Goal: Task Accomplishment & Management: Use online tool/utility

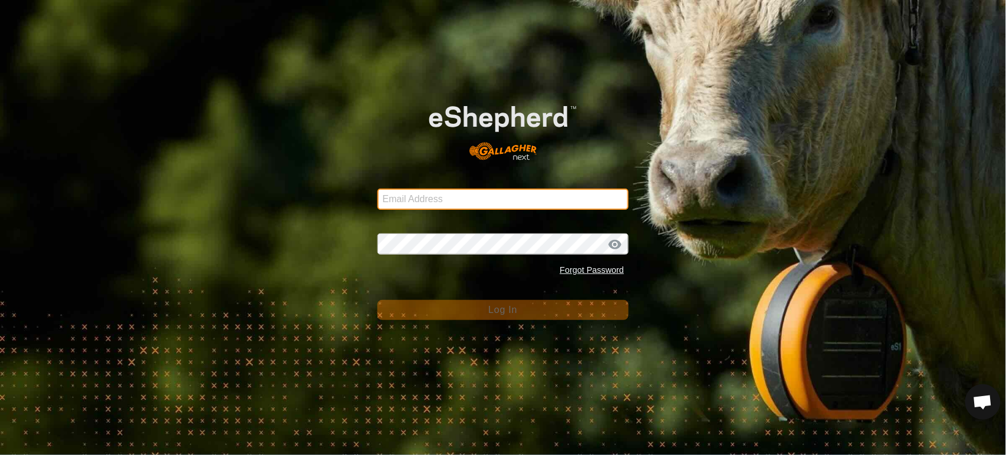
click at [495, 200] on input "Email Address" at bounding box center [503, 199] width 252 height 21
click at [0, 455] on com-1password-button at bounding box center [0, 455] width 0 height 0
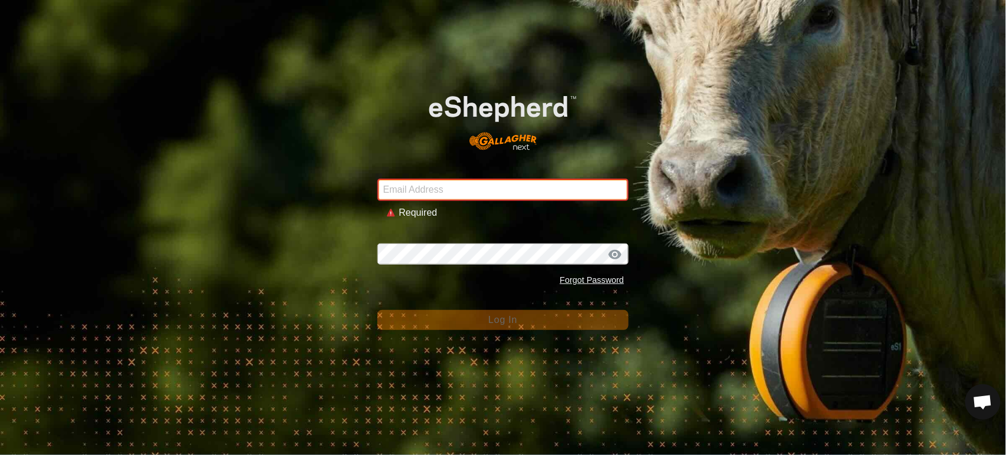
type input "andrew.macdonald103@gmail.com"
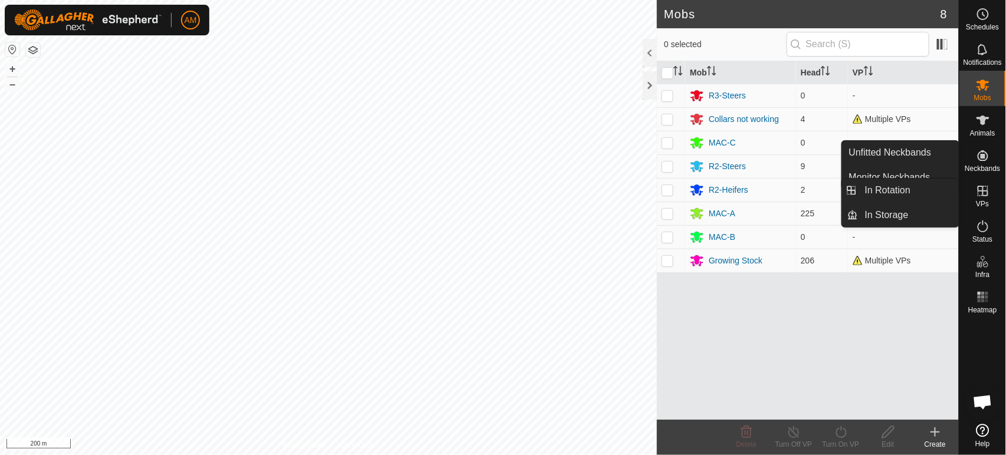
click at [985, 193] on icon at bounding box center [983, 191] width 14 height 14
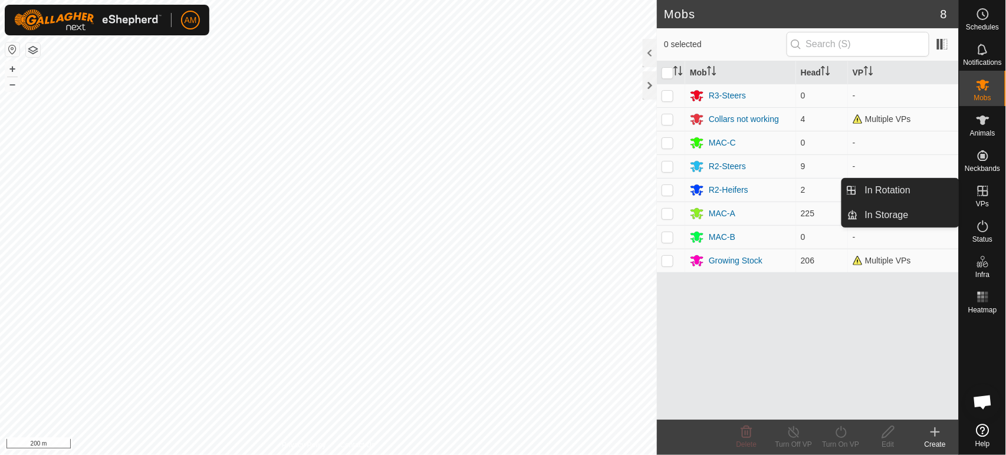
click at [927, 199] on link "In Rotation" at bounding box center [908, 191] width 101 height 24
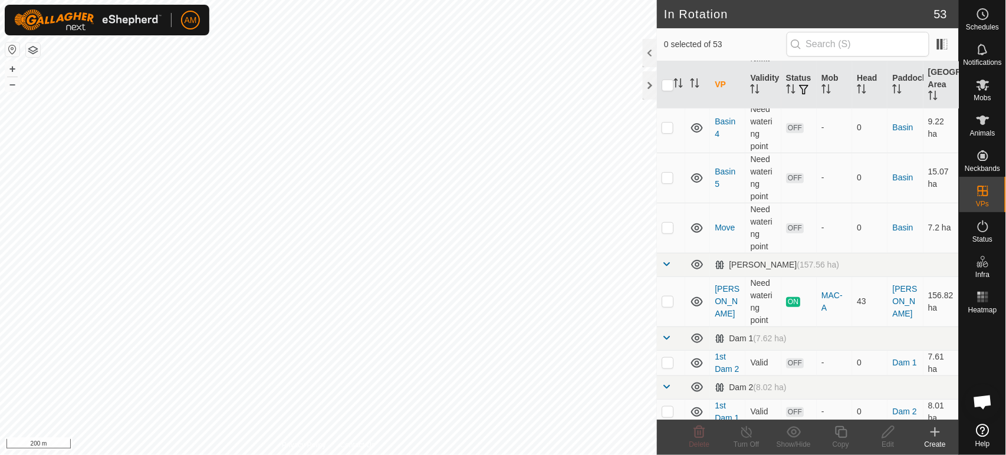
scroll to position [262, 0]
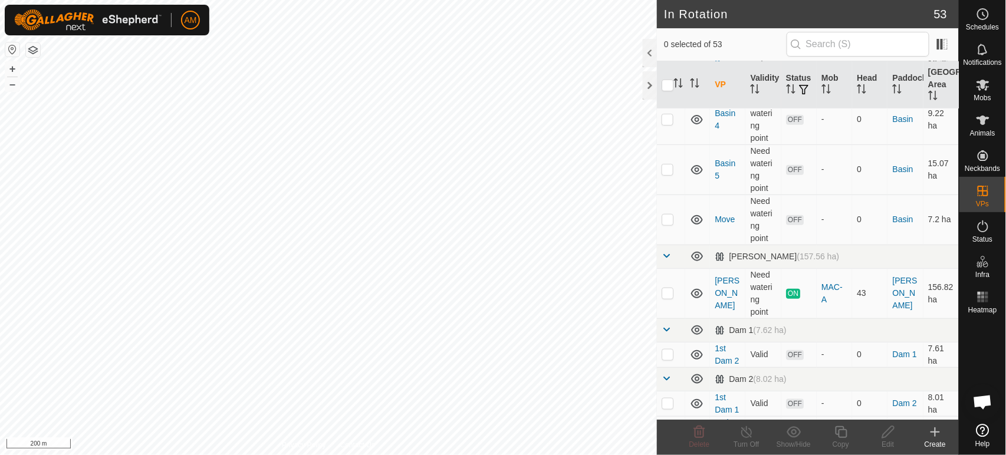
click at [935, 442] on div "Create" at bounding box center [935, 444] width 47 height 11
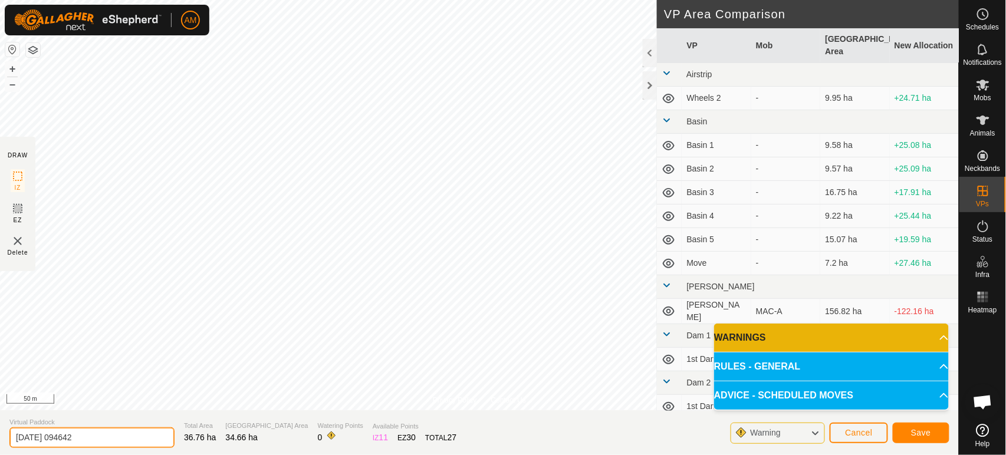
drag, startPoint x: 98, startPoint y: 435, endPoint x: 0, endPoint y: 429, distance: 98.7
click at [0, 429] on section "Virtual Paddock [DATE] 094642 Total Area 36.76 ha Grazing Area 34.66 ha Waterin…" at bounding box center [479, 432] width 959 height 45
type input "[PERSON_NAME]"
click at [928, 433] on span "Save" at bounding box center [921, 432] width 20 height 9
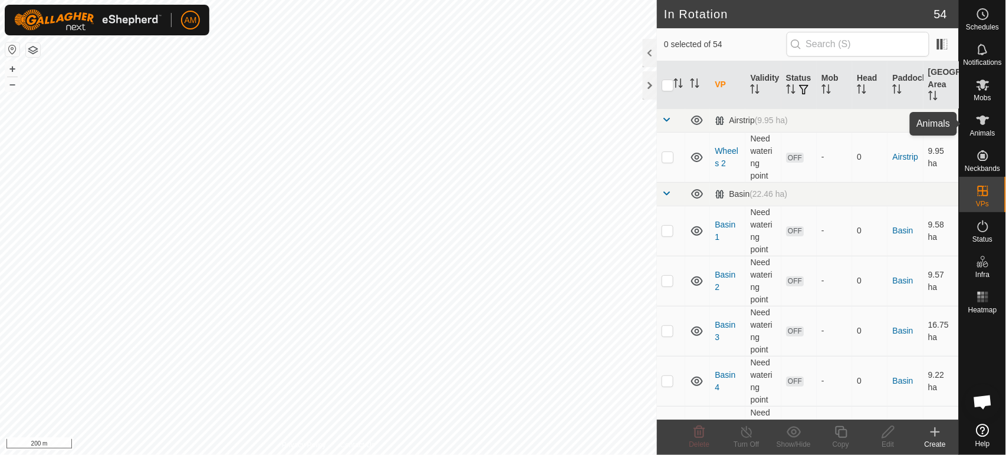
click at [981, 126] on icon at bounding box center [983, 120] width 14 height 14
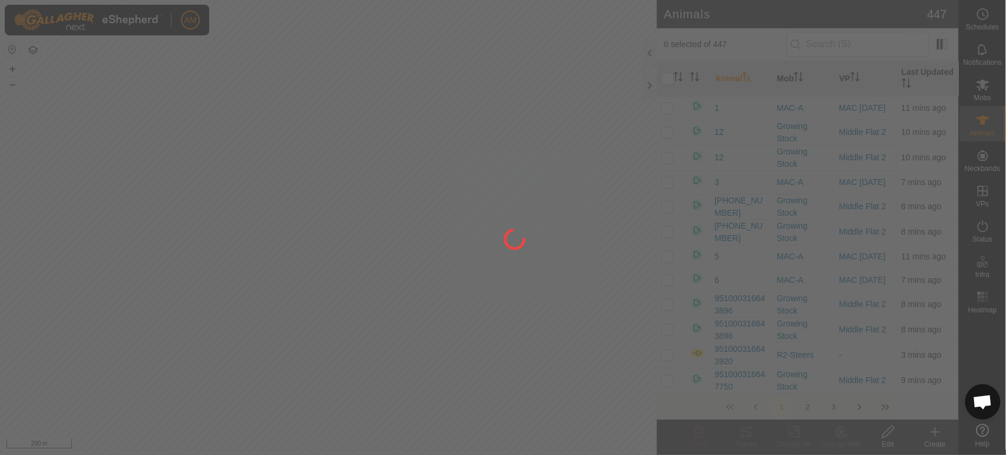
click at [268, 356] on div at bounding box center [503, 227] width 1006 height 455
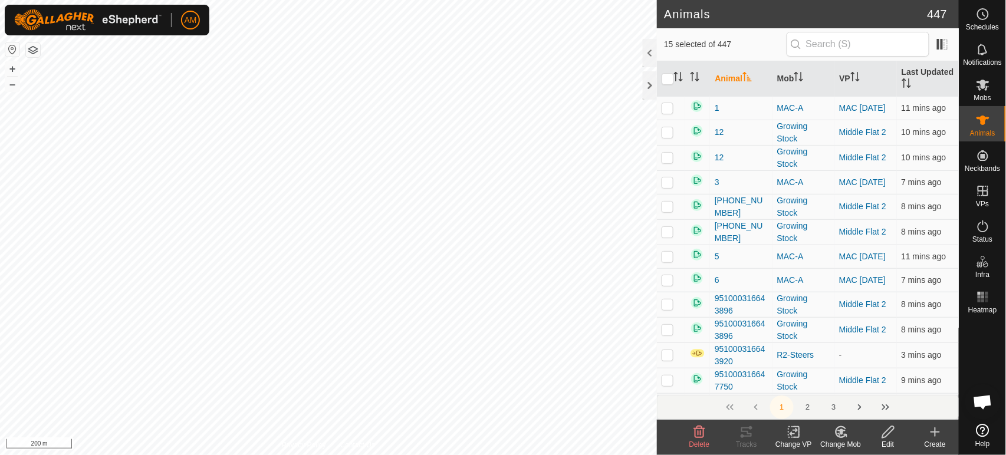
checkbox input "true"
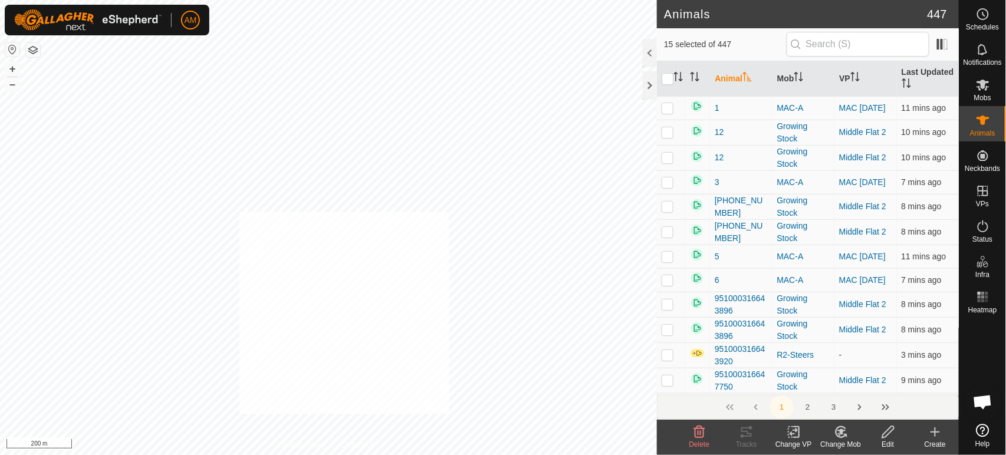
checkbox input "true"
click at [795, 437] on icon at bounding box center [796, 432] width 5 height 11
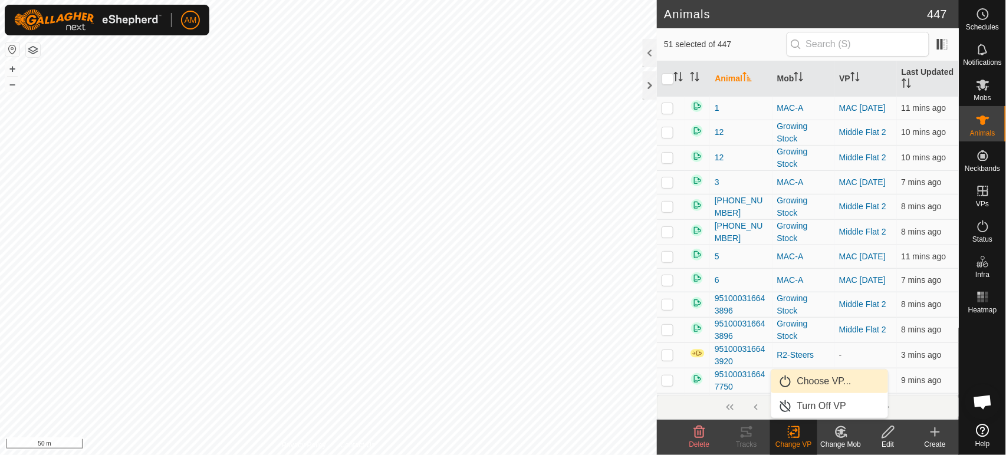
click at [798, 390] on link "Choose VP..." at bounding box center [829, 382] width 117 height 24
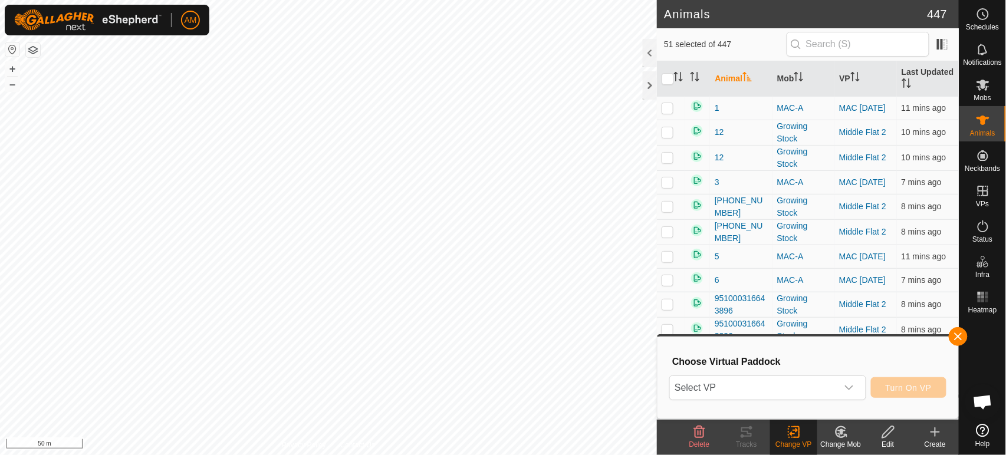
click at [764, 395] on span "Select VP" at bounding box center [753, 388] width 167 height 24
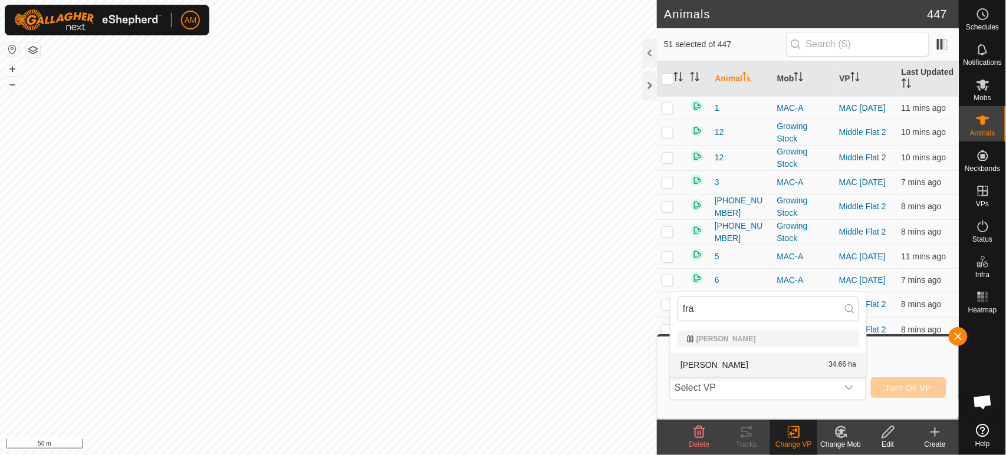
type input "fra"
click at [714, 372] on li "[PERSON_NAME] 34.66 ha" at bounding box center [768, 365] width 196 height 24
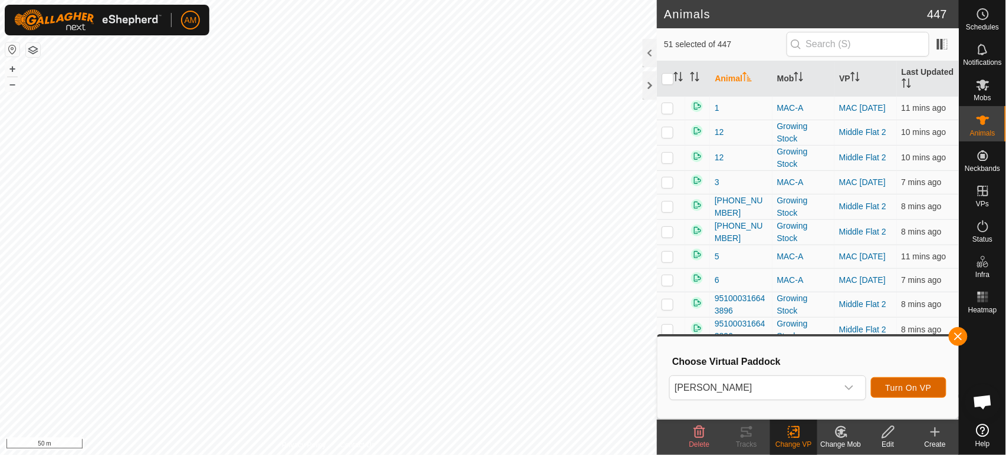
click at [908, 392] on span "Turn On VP" at bounding box center [909, 387] width 46 height 9
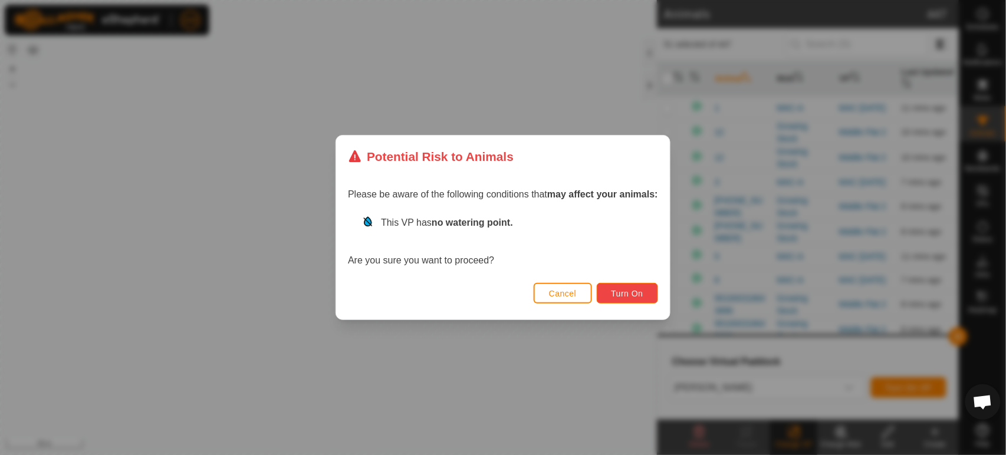
click at [637, 296] on span "Turn On" at bounding box center [628, 293] width 32 height 9
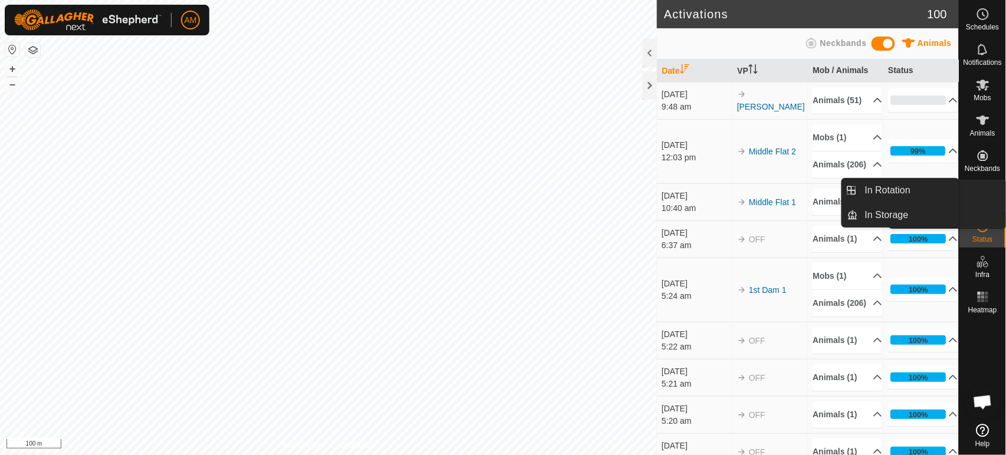
click at [987, 195] on link "In Rotation" at bounding box center [955, 192] width 101 height 24
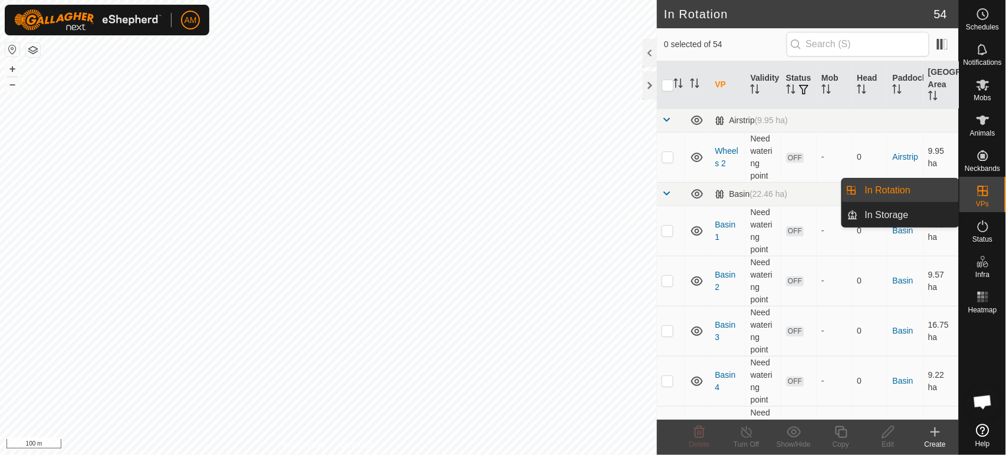
click at [934, 439] on div "Create" at bounding box center [935, 437] width 47 height 35
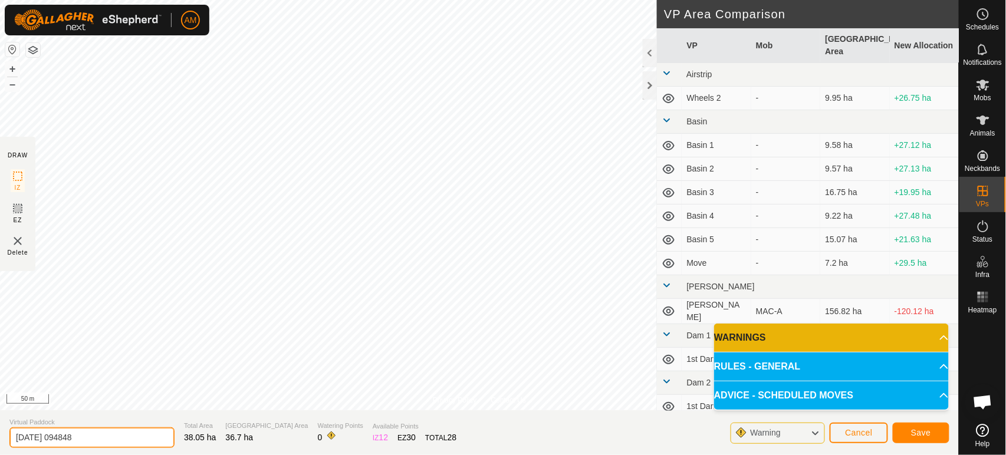
click at [3, 399] on div "Privacy Policy Contact Us 951000326824320 2244832882 MAC-A MAC 24 Sep + – ⇧ i 5…" at bounding box center [479, 227] width 959 height 455
type input "Ngahi"
click at [929, 436] on span "Save" at bounding box center [921, 432] width 20 height 9
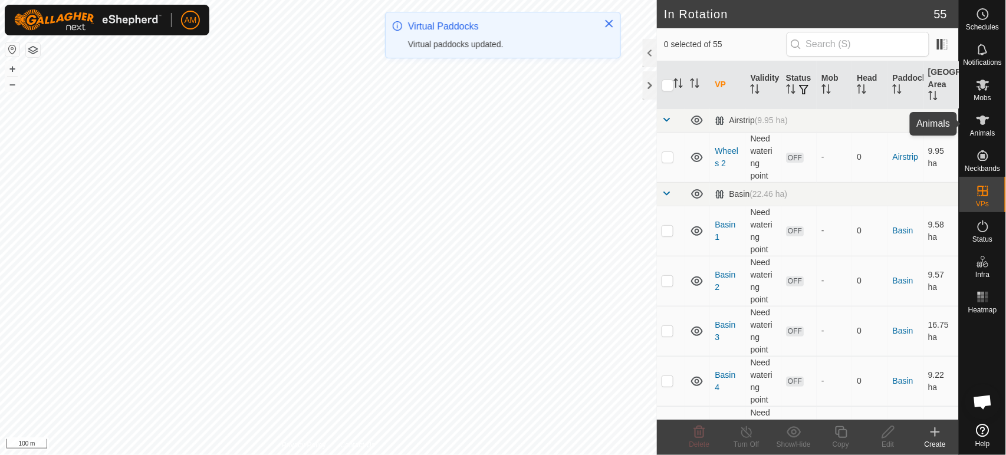
click at [980, 124] on icon at bounding box center [983, 120] width 14 height 14
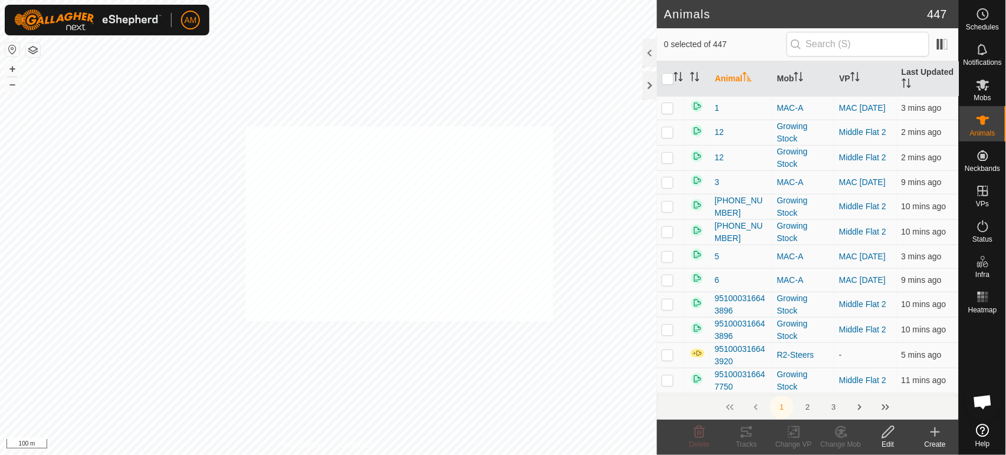
checkbox input "true"
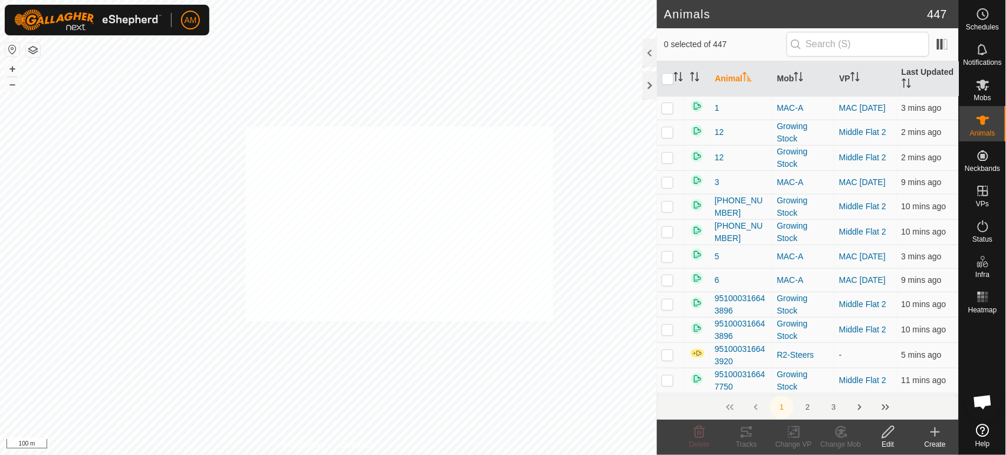
checkbox input "true"
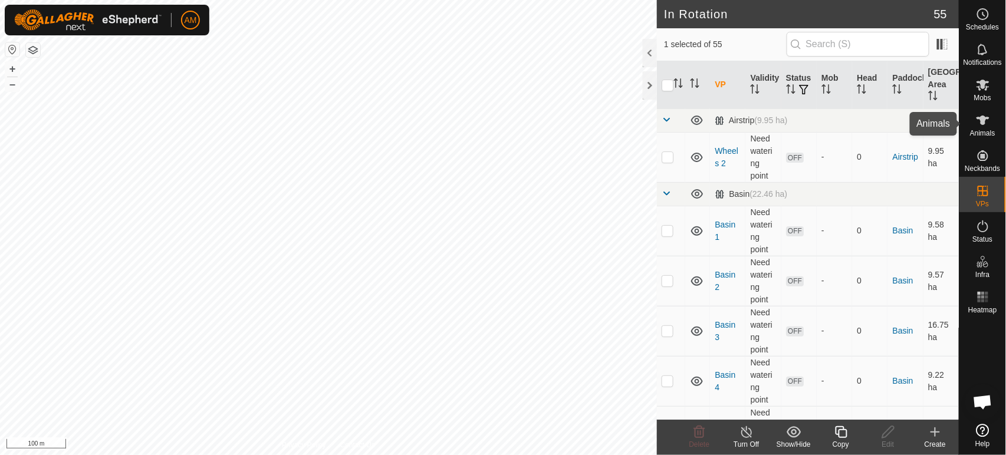
click at [977, 126] on icon at bounding box center [983, 120] width 14 height 14
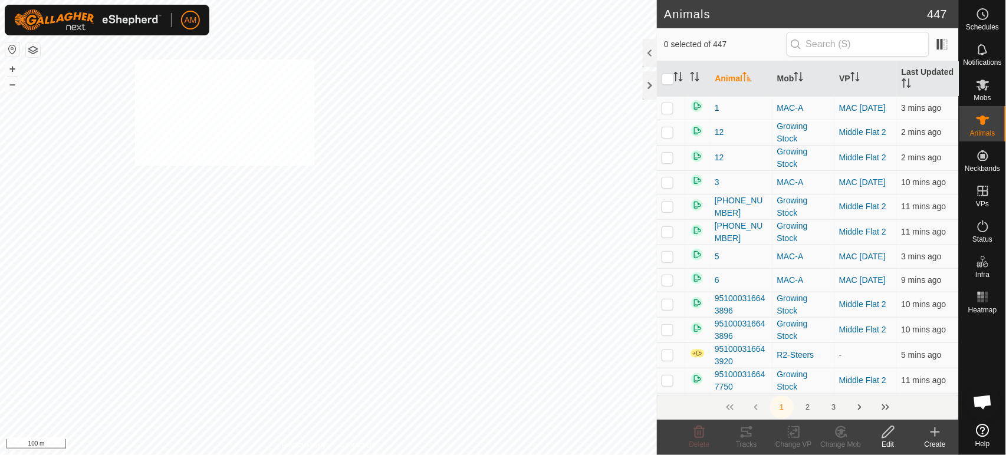
checkbox input "true"
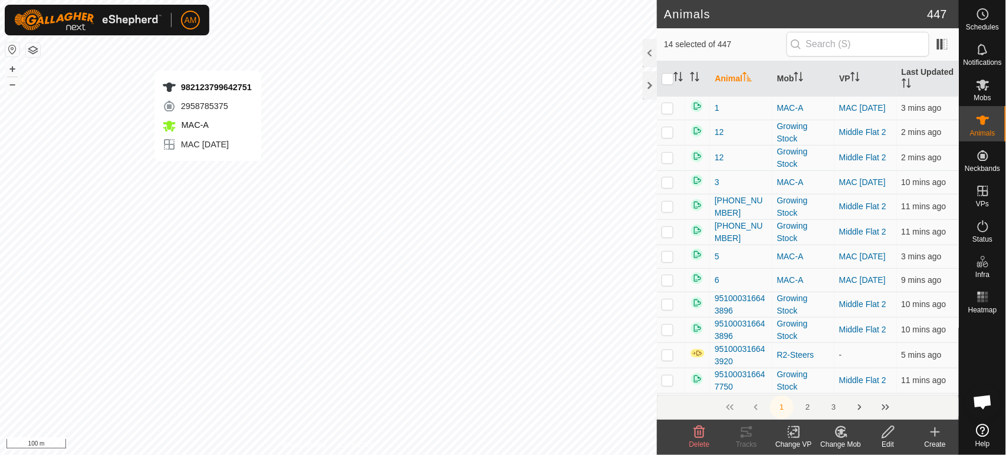
click at [208, 59] on div "982123799642751 2958785375 MAC-A MAC 24 Sep + – ⇧ i 100 m" at bounding box center [328, 227] width 657 height 455
click at [221, 55] on div "982123787912208 2563003099 MAC-A MAC 24 Sep + – ⇧ i 100 m" at bounding box center [328, 227] width 657 height 455
checkbox input "true"
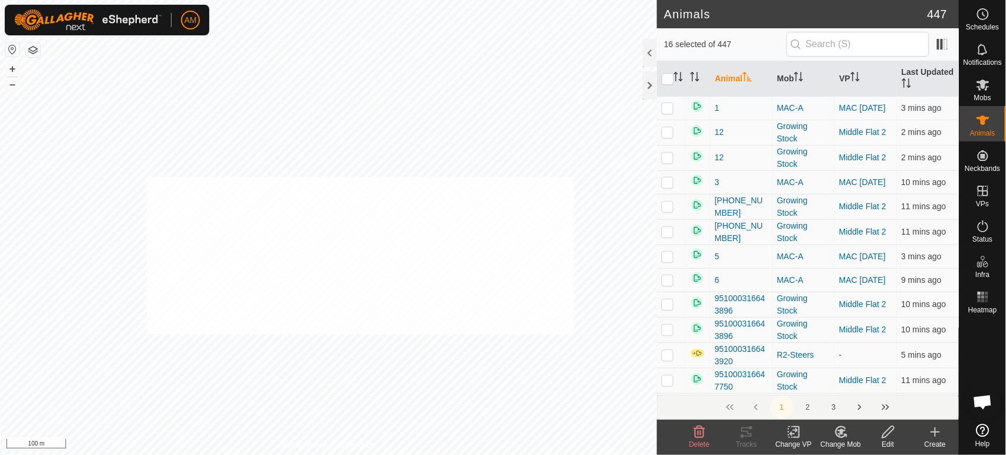
checkbox input "true"
click at [244, 246] on div "982123743883356 2249638184 MAC-A MAC 24 Sep + – ⇧ i 100 m" at bounding box center [328, 227] width 657 height 455
drag, startPoint x: 792, startPoint y: 441, endPoint x: 793, endPoint y: 430, distance: 10.6
click at [793, 441] on div "Change VP" at bounding box center [793, 444] width 47 height 11
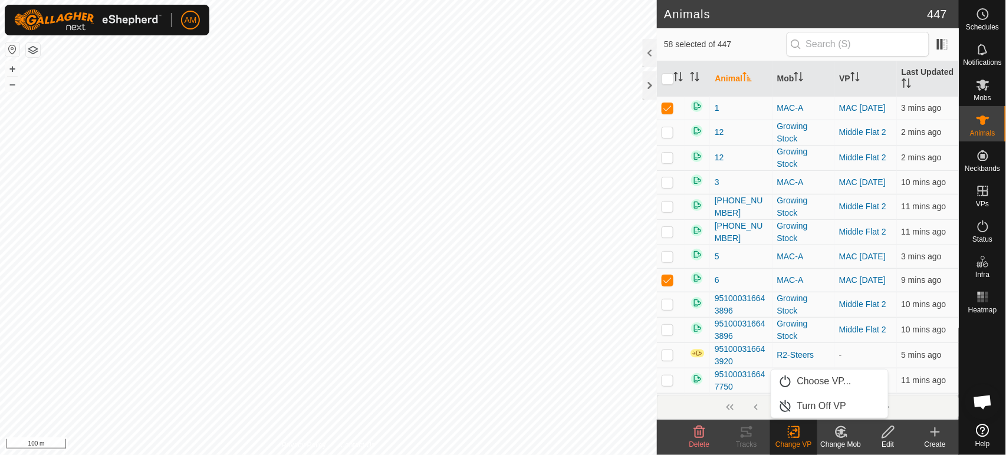
click at [807, 382] on link "Choose VP..." at bounding box center [829, 382] width 117 height 24
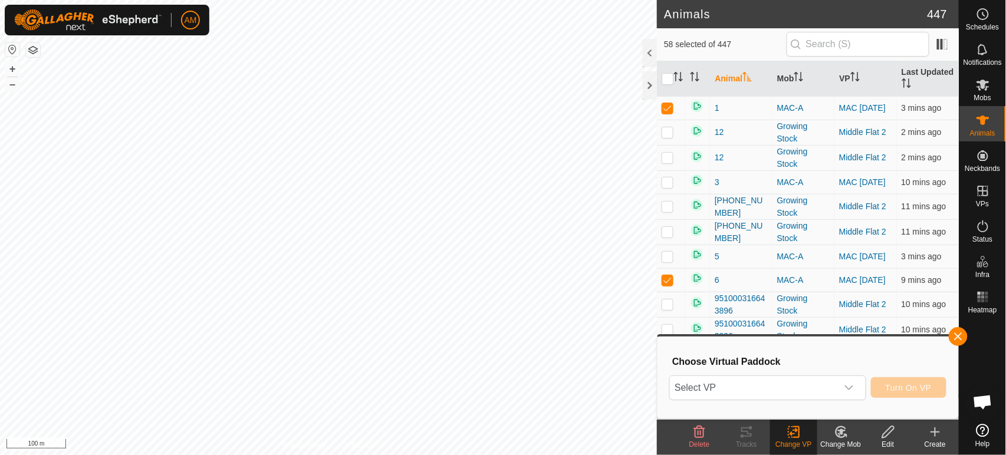
click at [807, 382] on span "Select VP" at bounding box center [753, 388] width 167 height 24
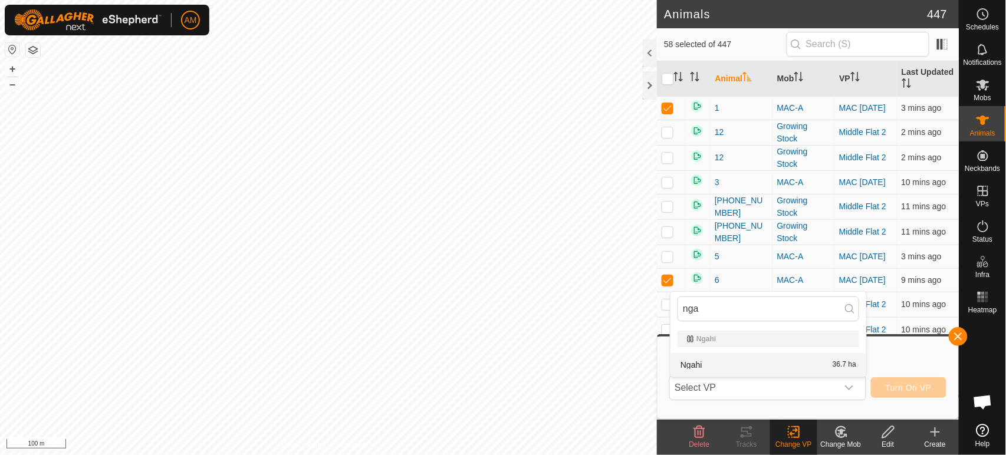
type input "nga"
click at [738, 367] on li "Ngahi 36.7 ha" at bounding box center [768, 365] width 196 height 24
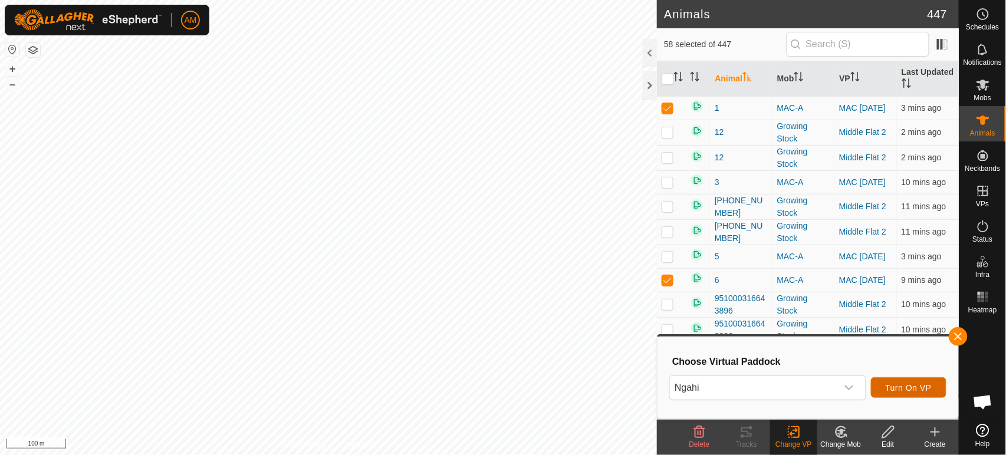
click at [903, 386] on span "Turn On VP" at bounding box center [909, 387] width 46 height 9
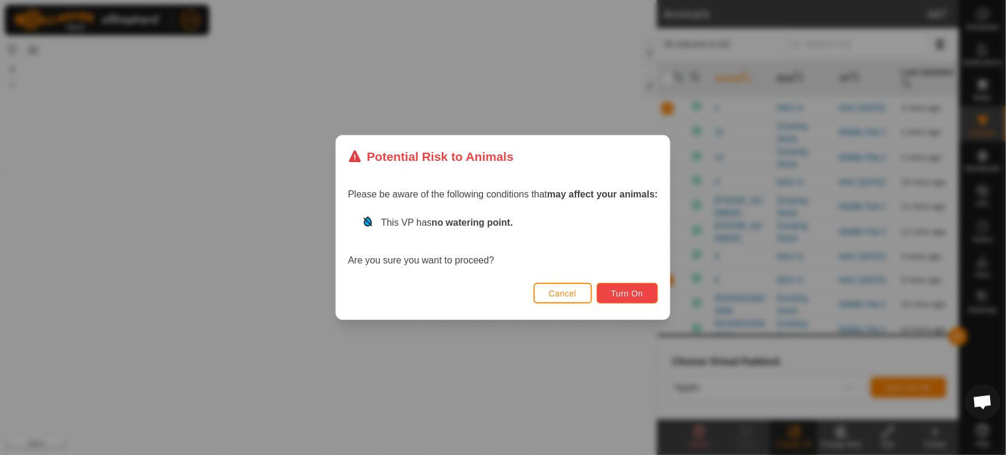
click at [631, 287] on button "Turn On" at bounding box center [627, 293] width 61 height 21
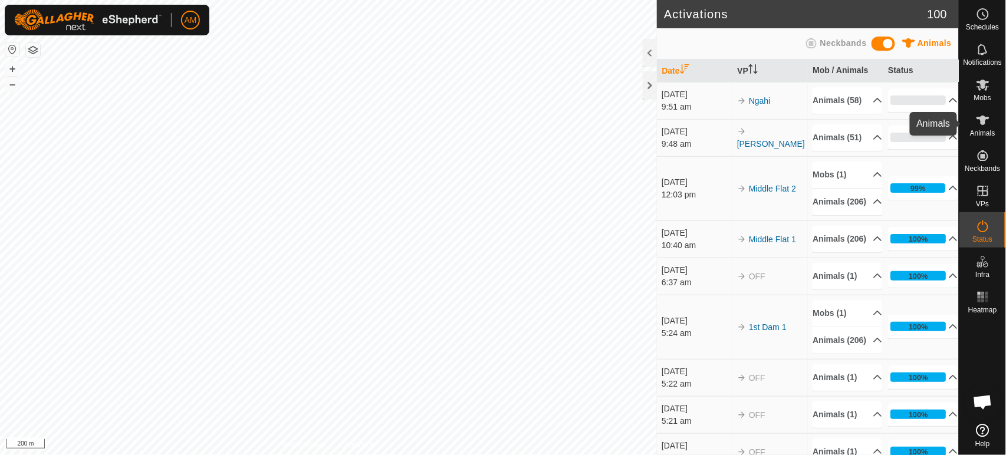
click at [984, 122] on icon at bounding box center [983, 120] width 13 height 9
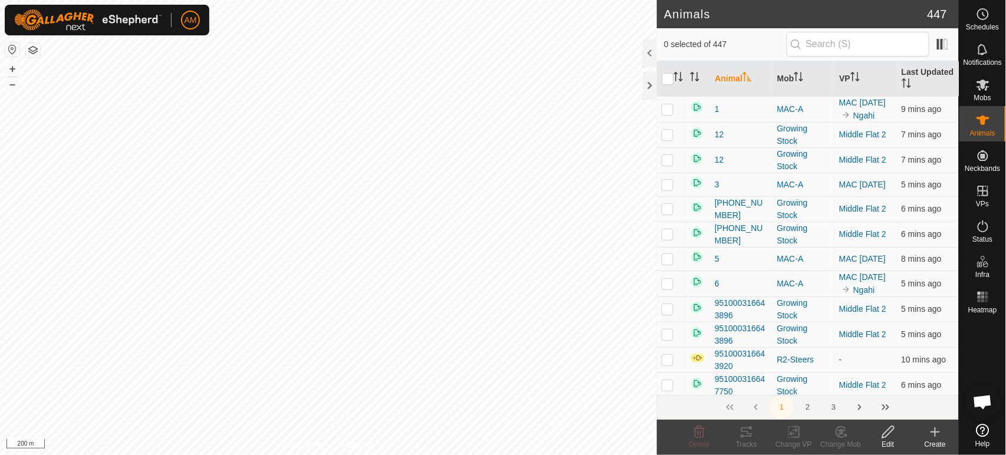
click at [473, 455] on html "AM Schedules Notifications Mobs Animals Neckbands VPs Status Infra Heatmap Help…" at bounding box center [503, 227] width 1006 height 455
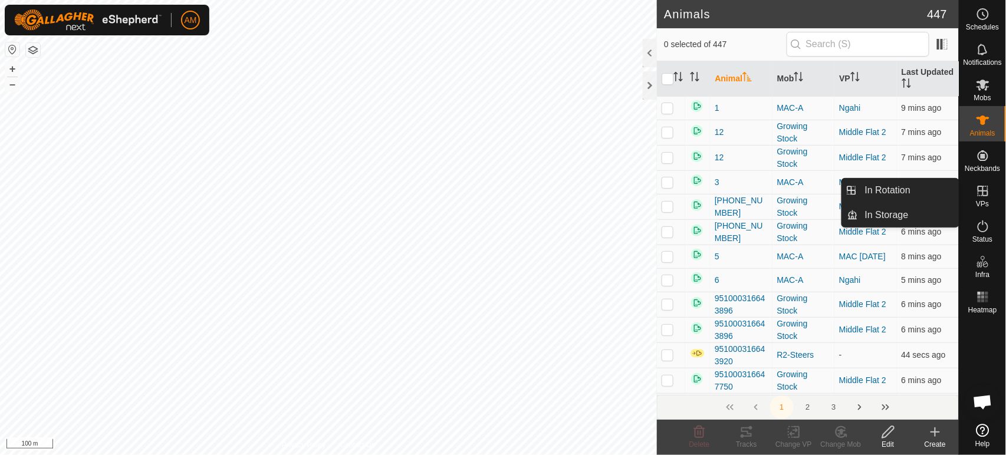
click at [922, 192] on link "In Rotation" at bounding box center [908, 191] width 101 height 24
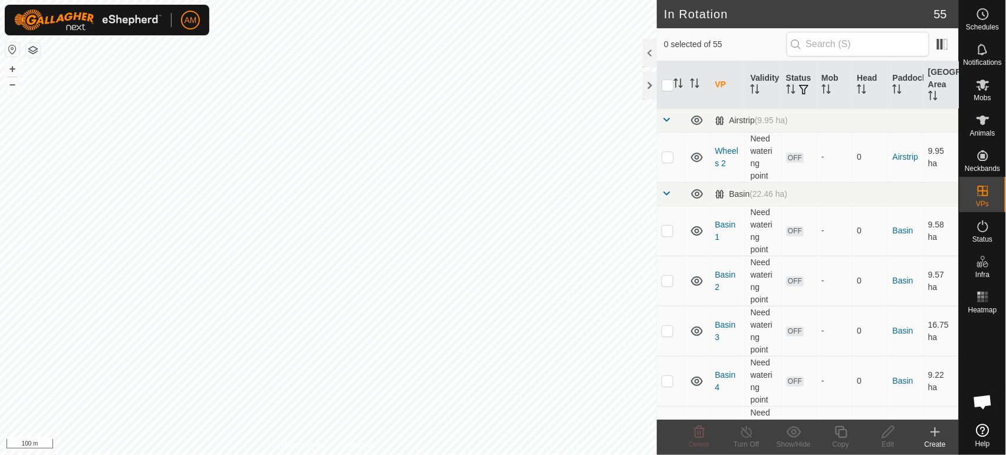
click at [945, 432] on create-svg-icon at bounding box center [935, 432] width 47 height 14
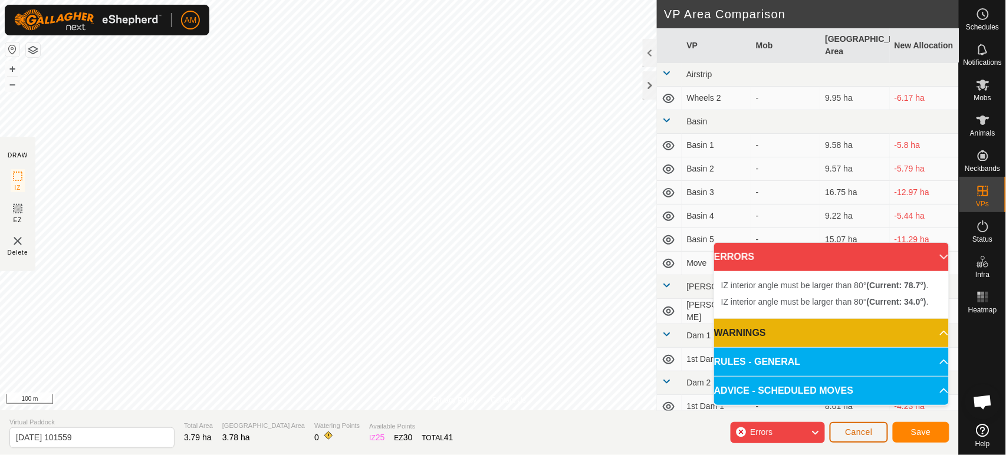
click at [869, 435] on span "Cancel" at bounding box center [859, 432] width 28 height 9
